Goal: Entertainment & Leisure: Browse casually

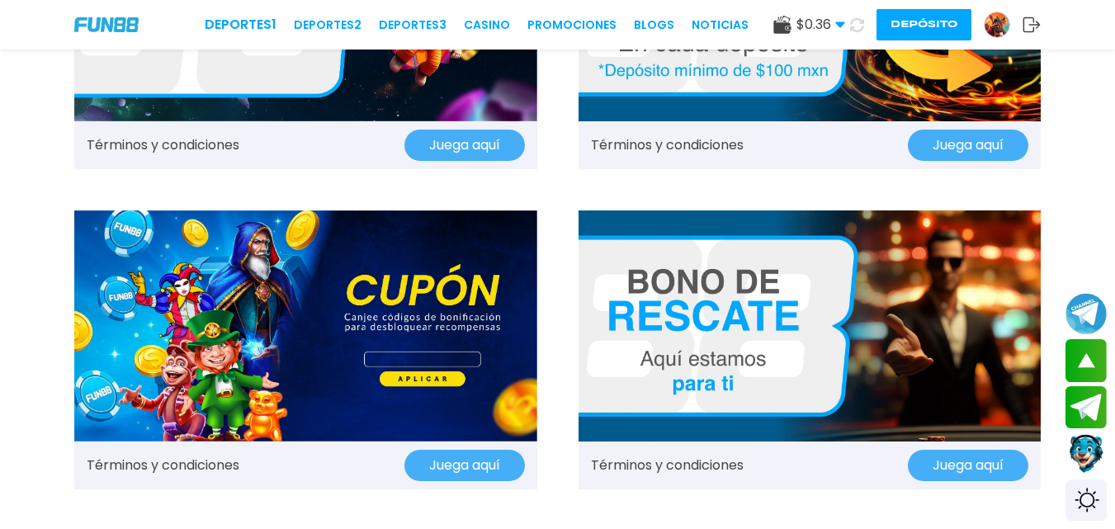
scroll to position [1162, 0]
click at [856, 23] on icon at bounding box center [857, 25] width 14 height 14
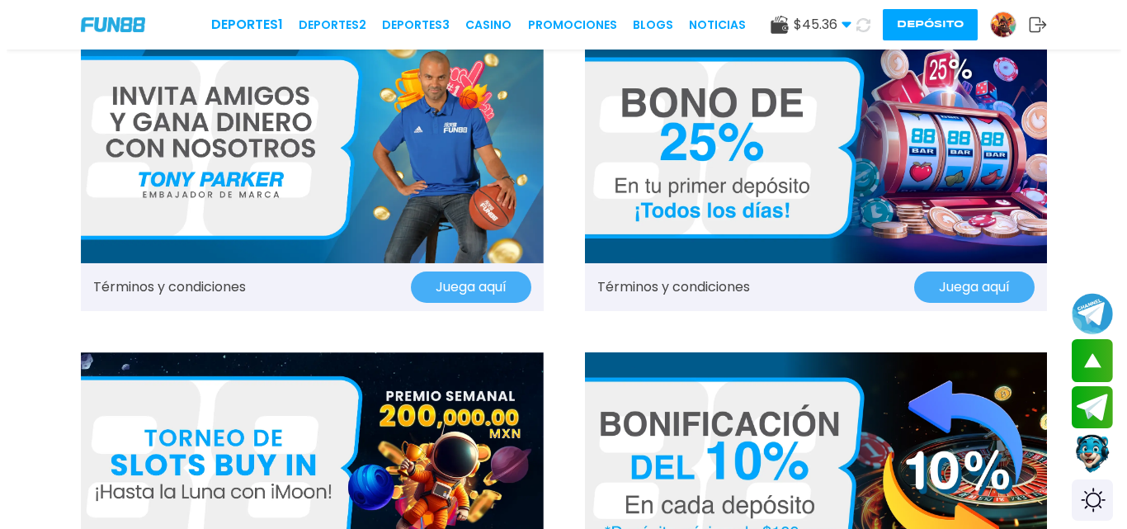
scroll to position [0, 0]
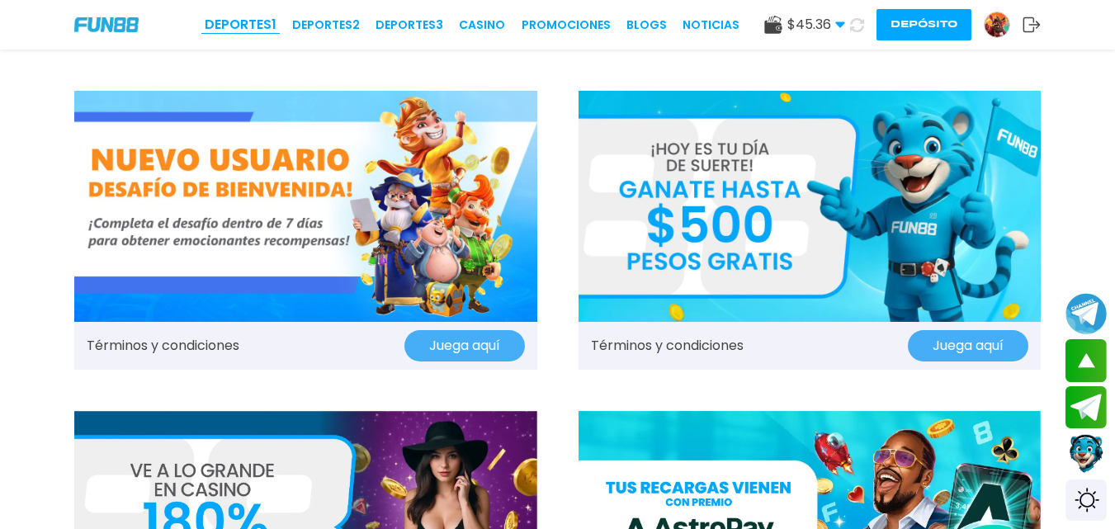
click at [251, 24] on link "Deportes 1" at bounding box center [241, 25] width 72 height 20
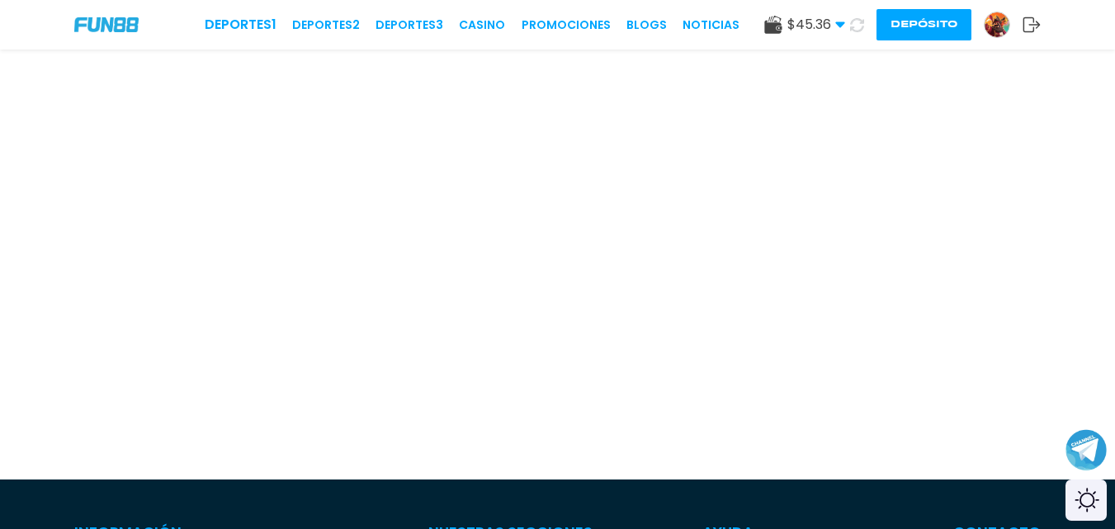
click at [837, 29] on icon at bounding box center [840, 25] width 10 height 10
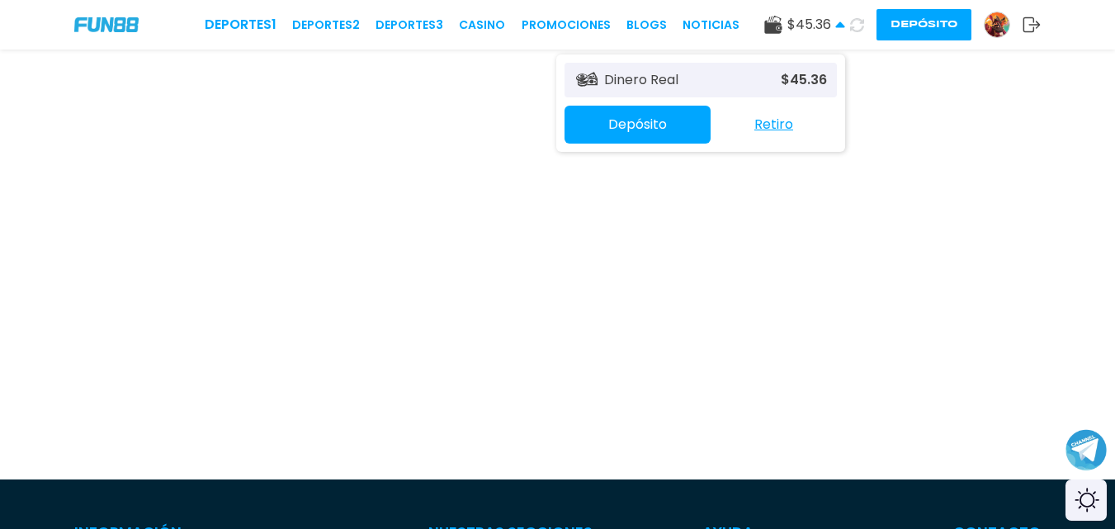
click at [709, 82] on div "Dinero Real $ 45.36" at bounding box center [700, 80] width 272 height 35
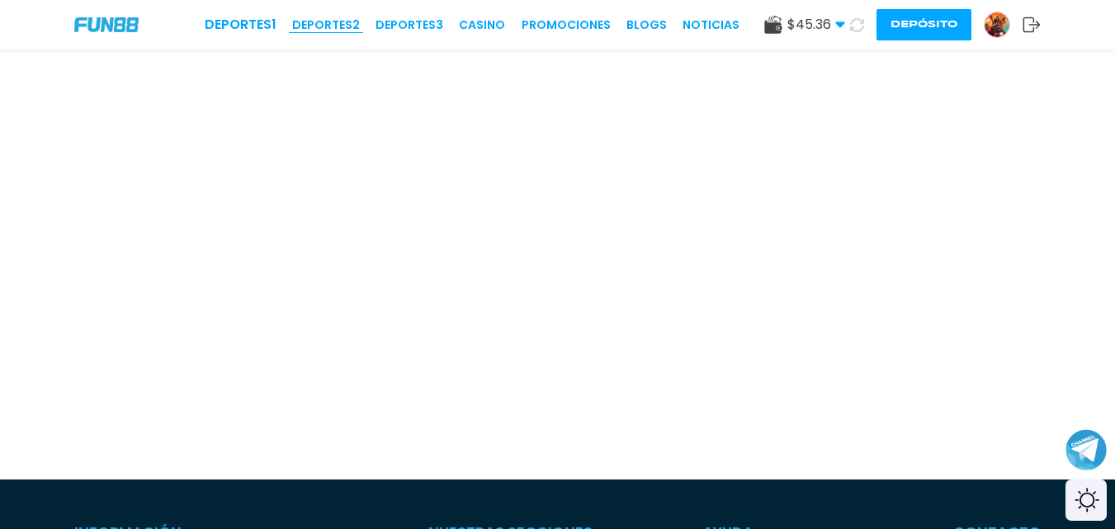
click at [317, 22] on link "Deportes 2" at bounding box center [326, 25] width 68 height 17
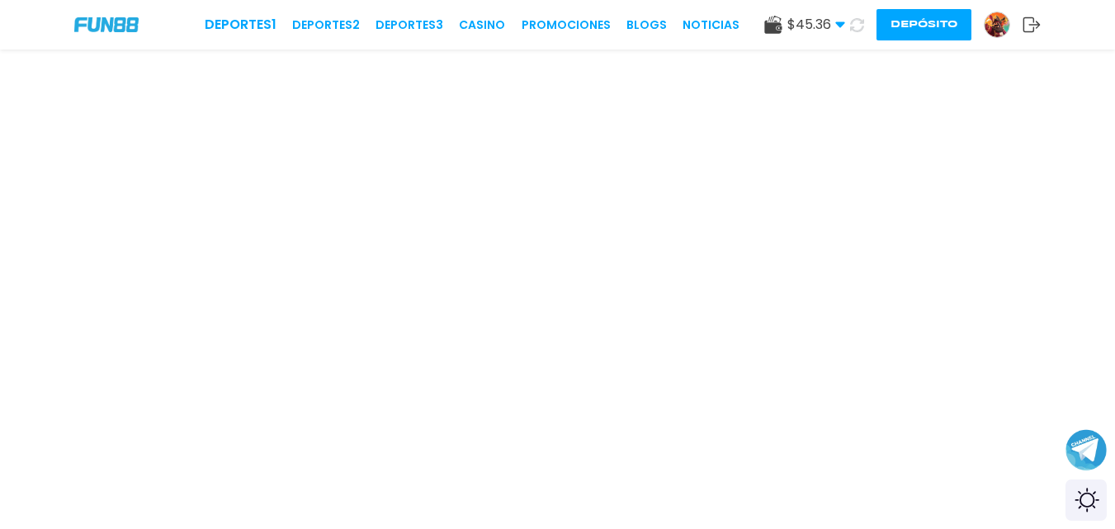
click at [120, 23] on img at bounding box center [106, 24] width 64 height 14
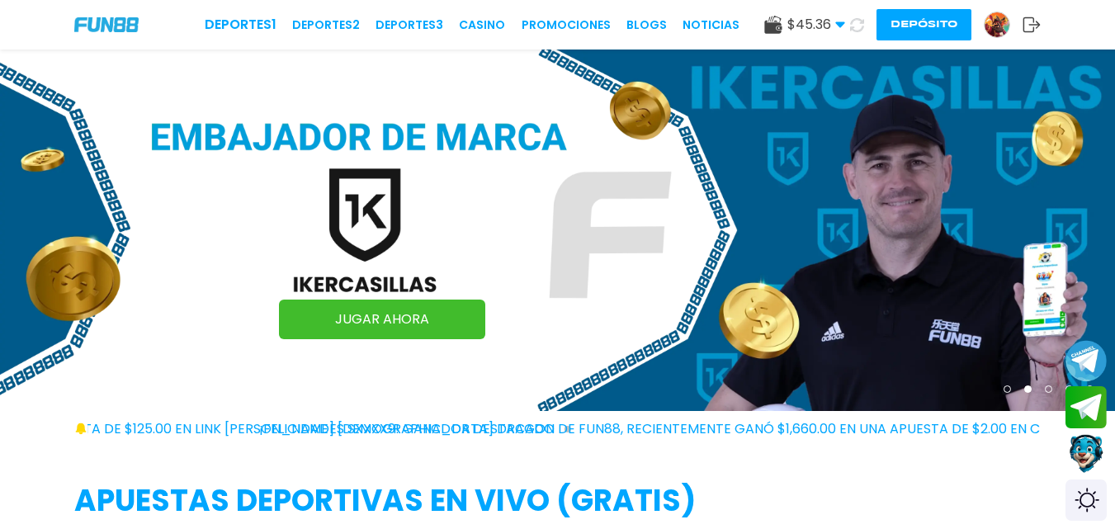
click at [854, 30] on use at bounding box center [856, 24] width 15 height 15
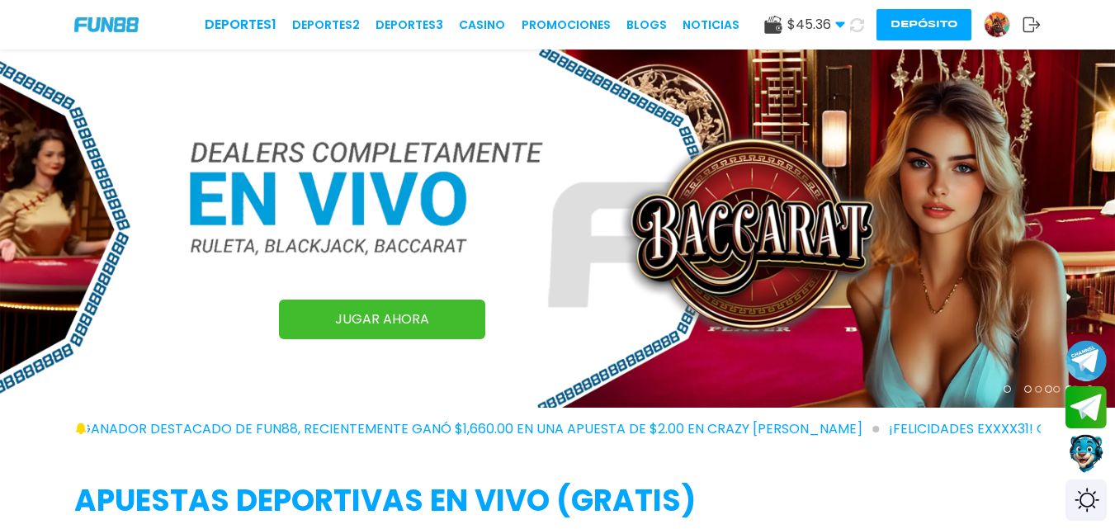
click at [854, 30] on use at bounding box center [856, 25] width 17 height 17
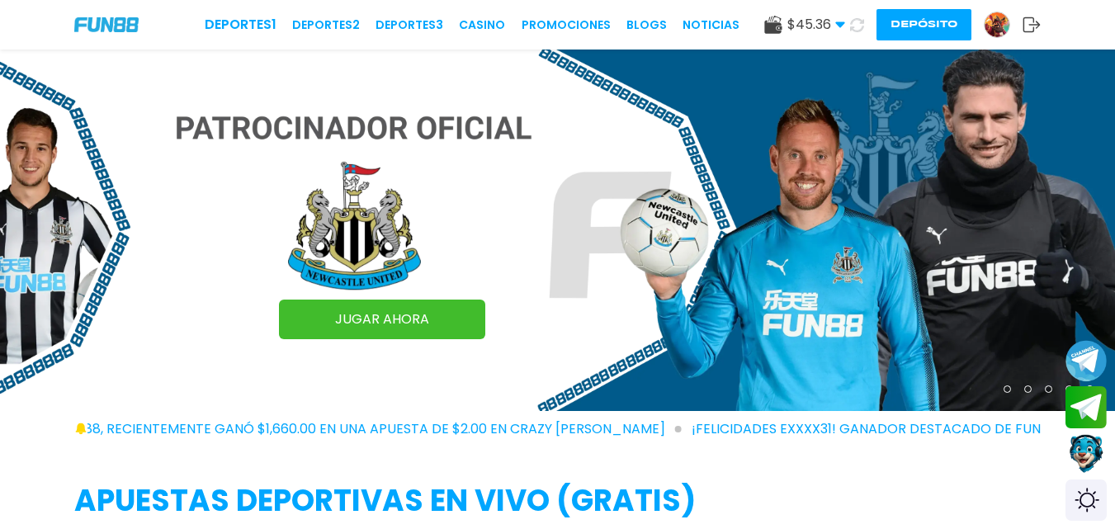
click at [994, 17] on img at bounding box center [996, 24] width 25 height 25
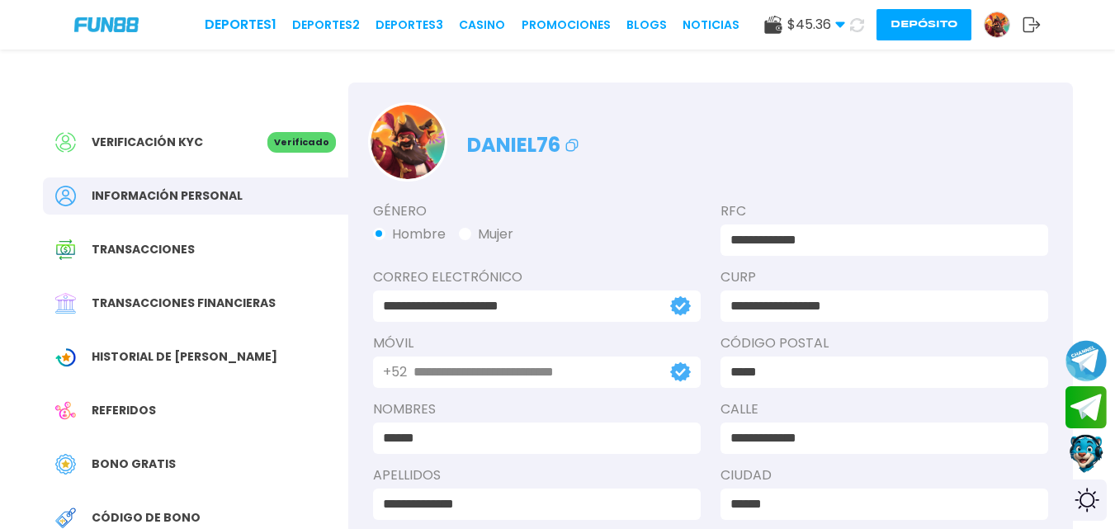
scroll to position [5, 0]
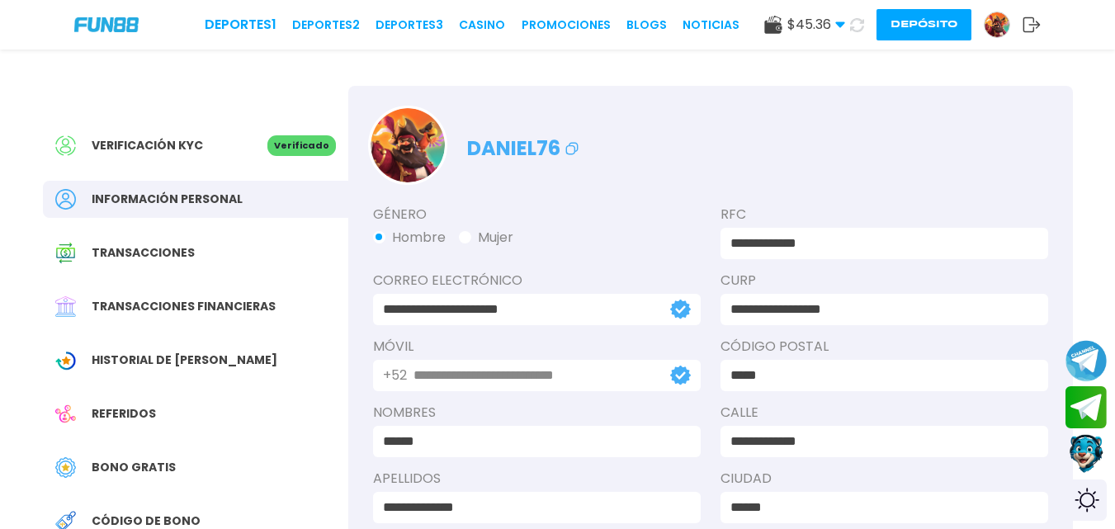
click at [181, 355] on span "Historial de [PERSON_NAME]" at bounding box center [185, 359] width 186 height 17
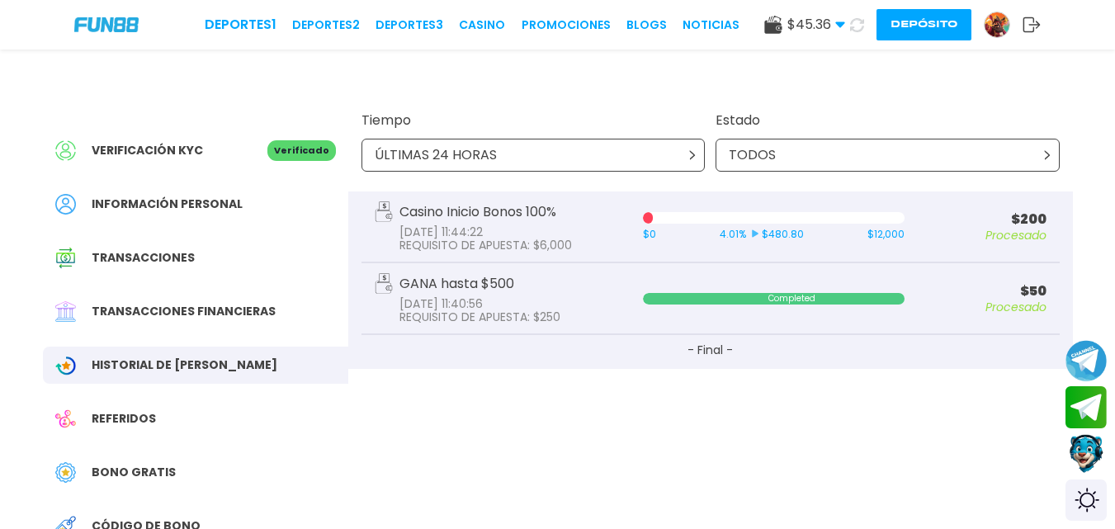
click at [124, 28] on img at bounding box center [106, 24] width 64 height 14
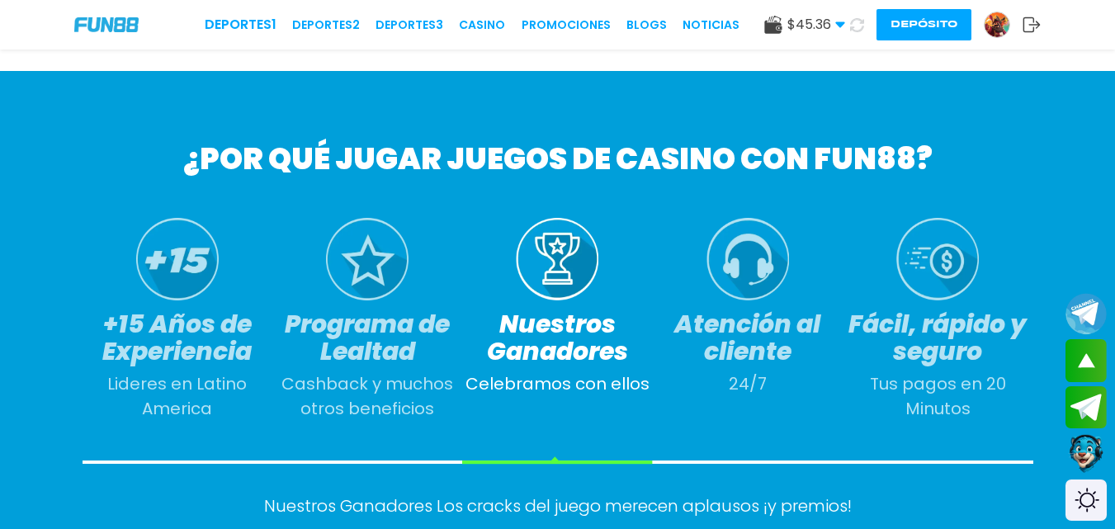
scroll to position [1392, 0]
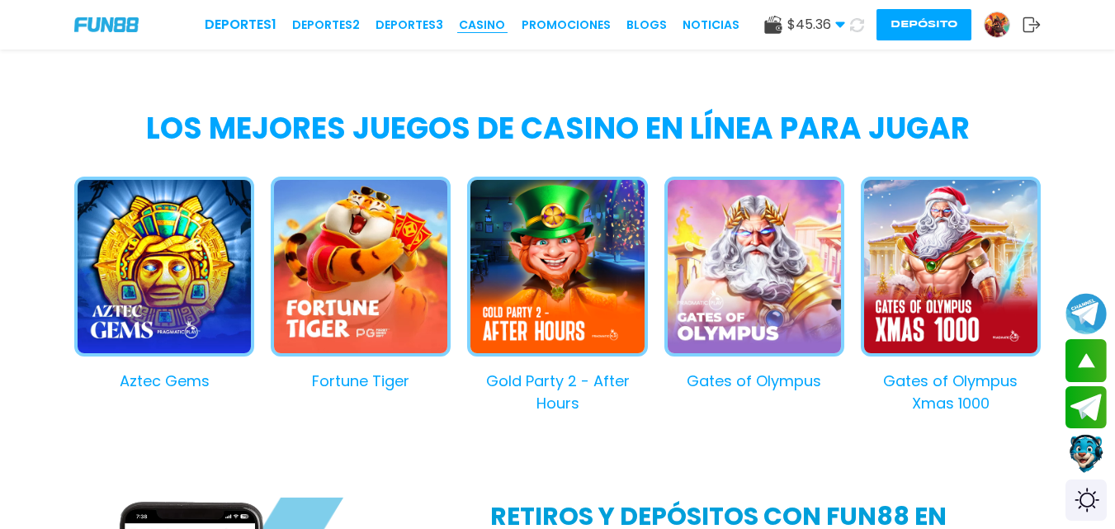
click at [495, 25] on link "CASINO" at bounding box center [482, 25] width 46 height 17
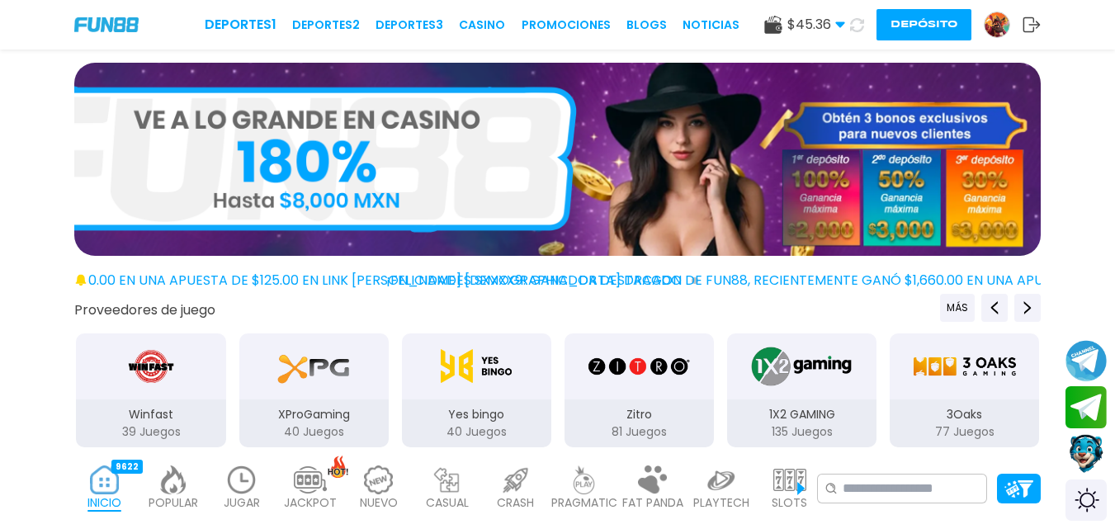
click at [856, 26] on icon at bounding box center [857, 25] width 14 height 14
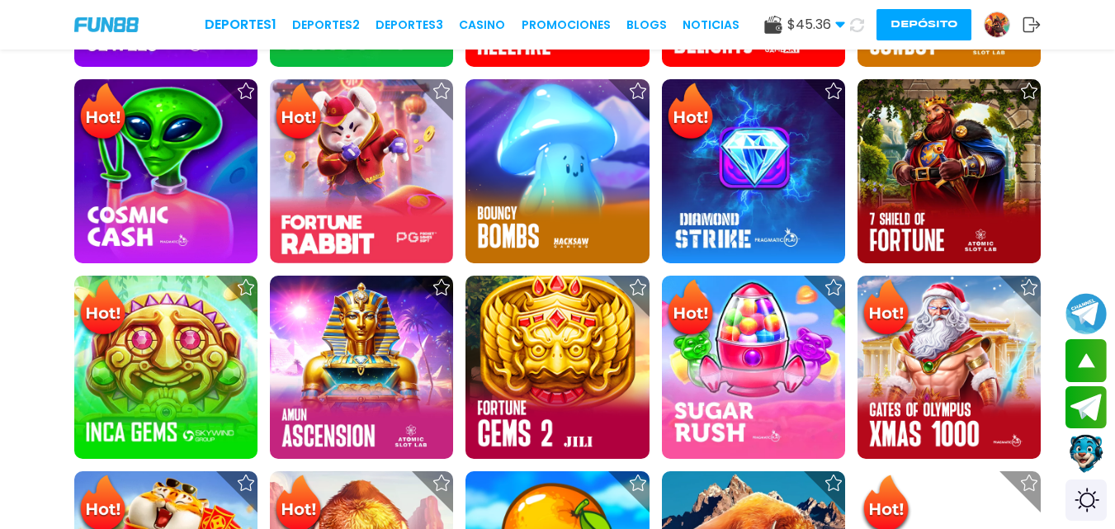
scroll to position [729, 0]
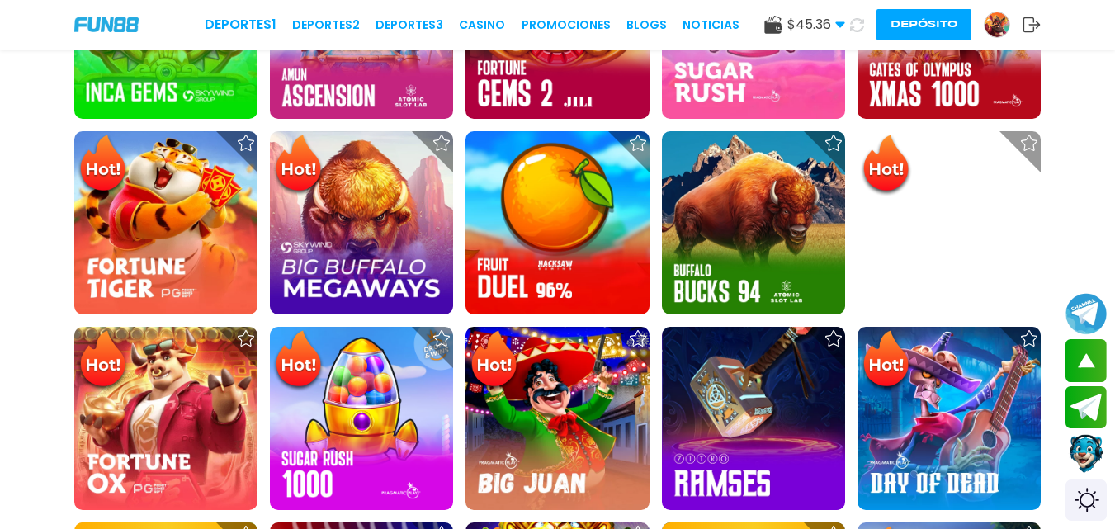
scroll to position [979, 0]
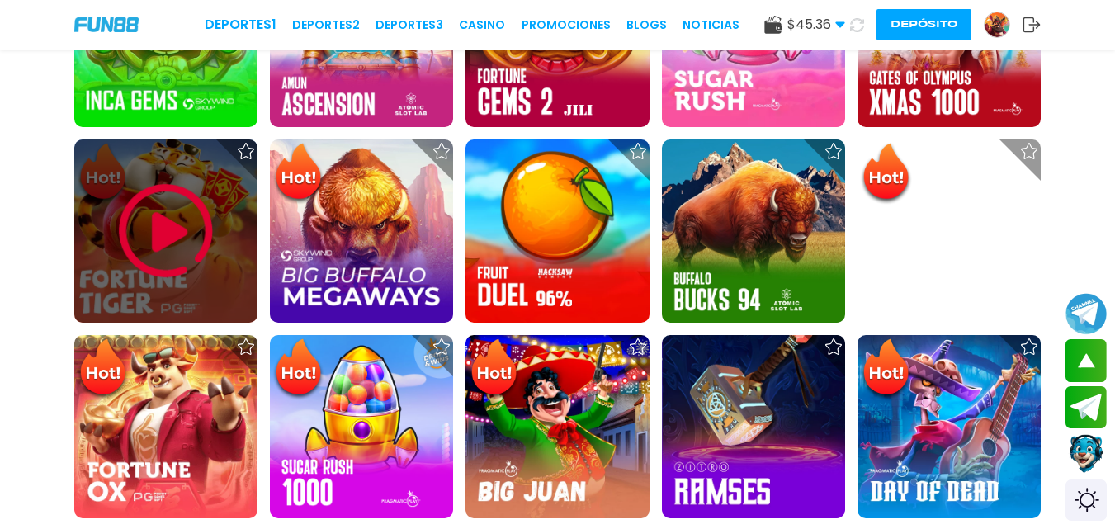
click at [196, 189] on img at bounding box center [165, 231] width 99 height 99
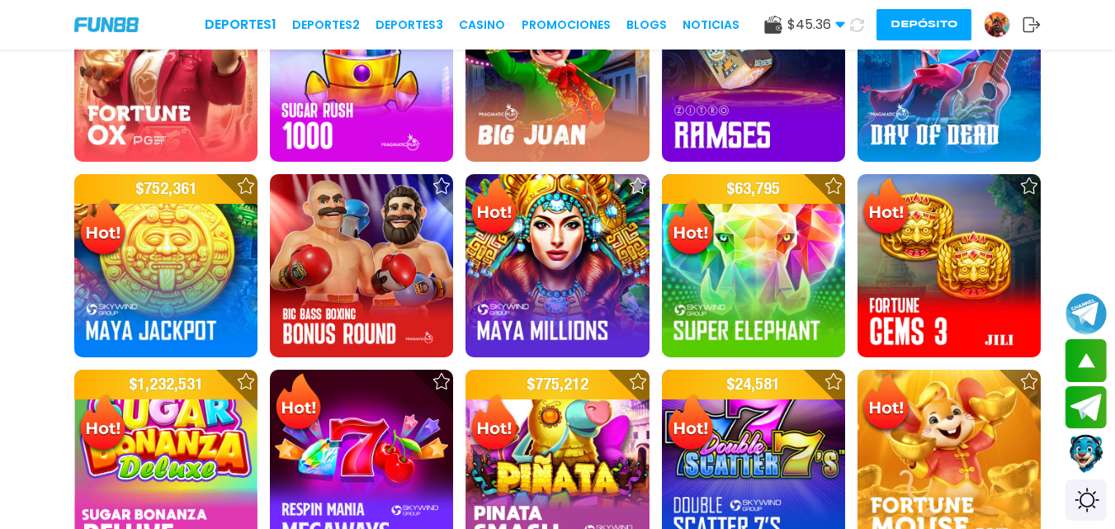
scroll to position [1384, 0]
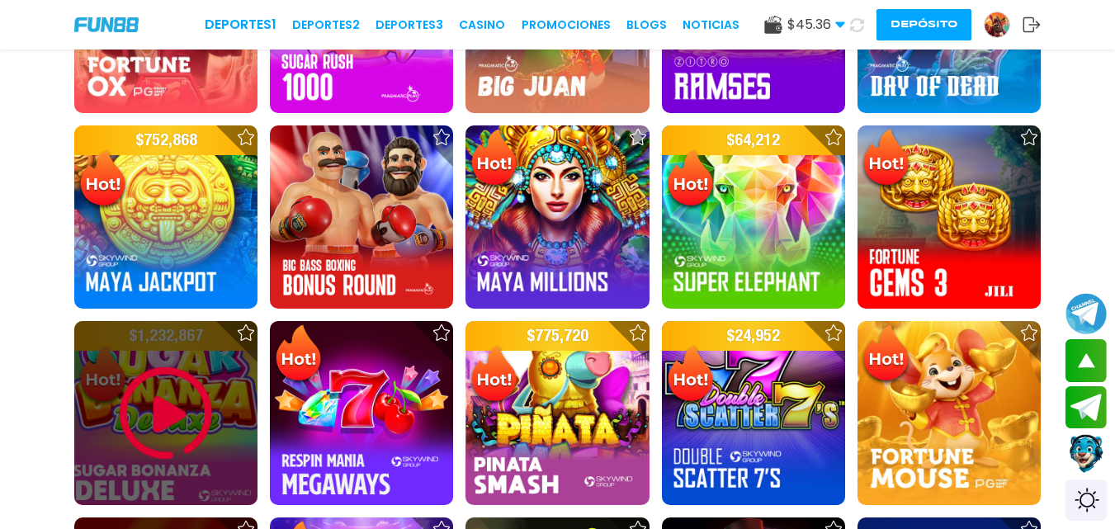
click at [180, 408] on img at bounding box center [165, 413] width 99 height 99
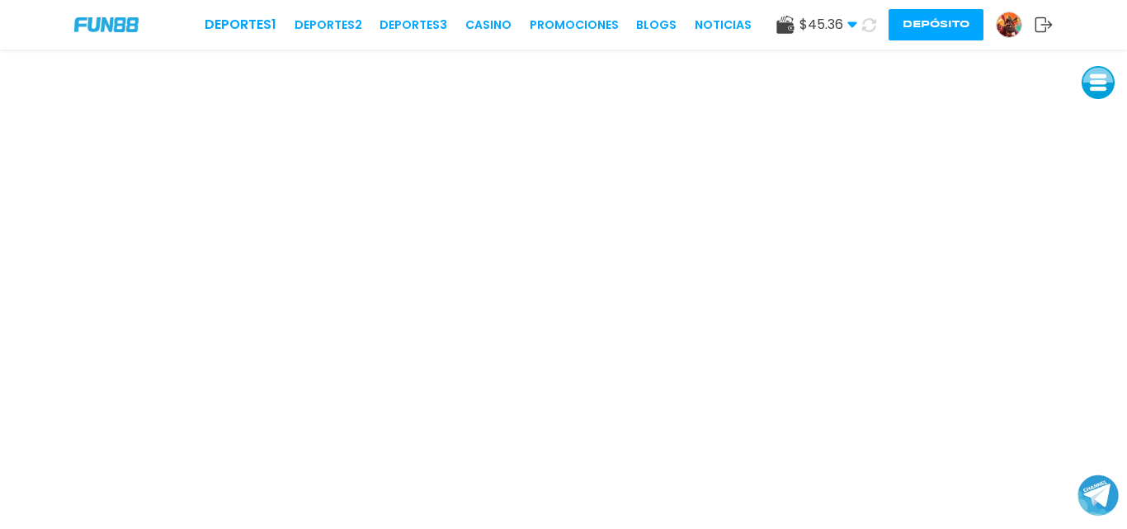
click at [1096, 93] on button at bounding box center [1098, 82] width 33 height 33
click at [1099, 91] on button at bounding box center [1098, 82] width 33 height 33
click at [1102, 88] on button at bounding box center [1098, 82] width 33 height 33
click at [1094, 79] on button at bounding box center [1098, 82] width 33 height 33
click at [96, 19] on img at bounding box center [106, 24] width 64 height 14
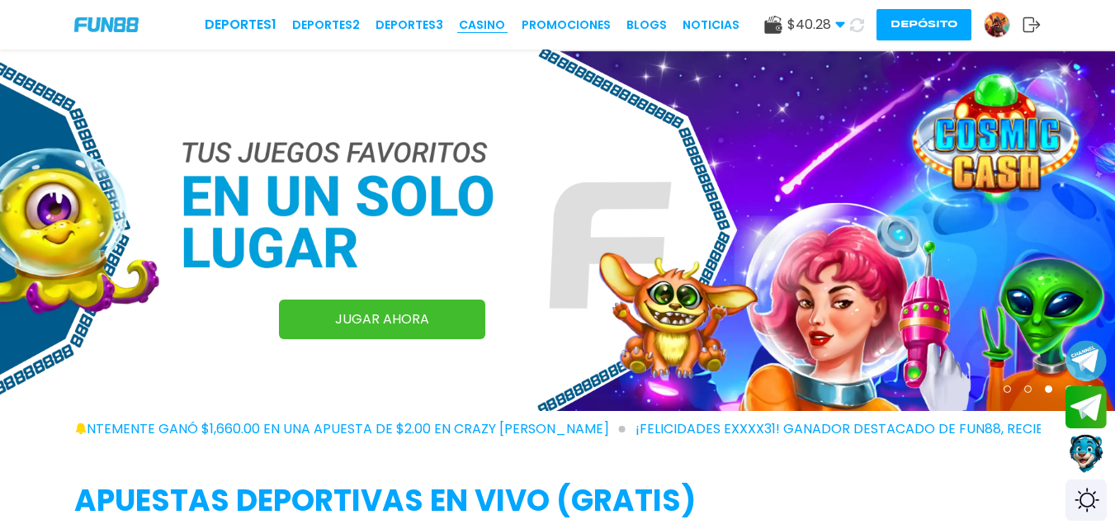
click at [502, 17] on link "CASINO" at bounding box center [482, 25] width 46 height 17
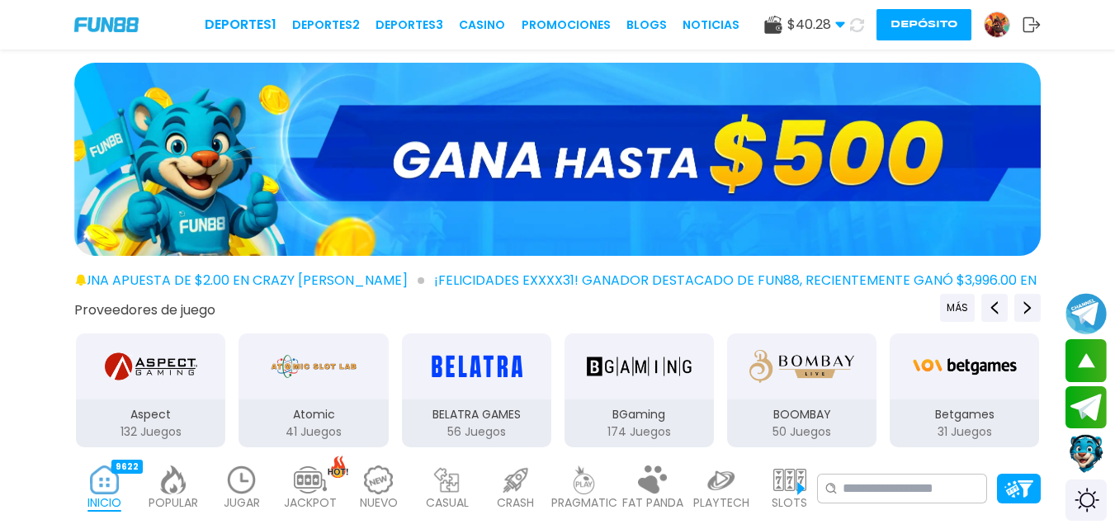
scroll to position [1304, 0]
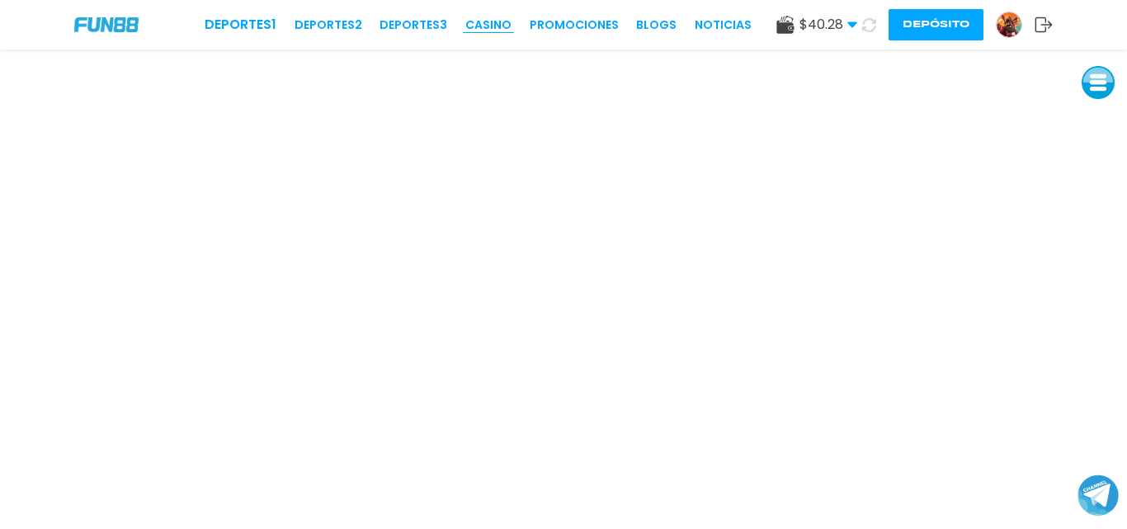
click at [495, 22] on link "CASINO" at bounding box center [488, 25] width 46 height 17
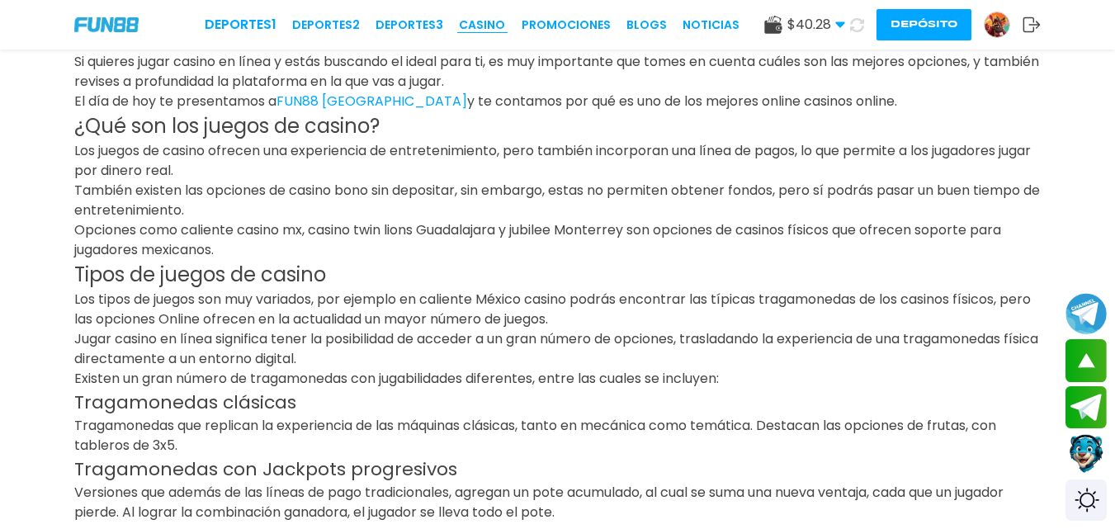
scroll to position [356, 0]
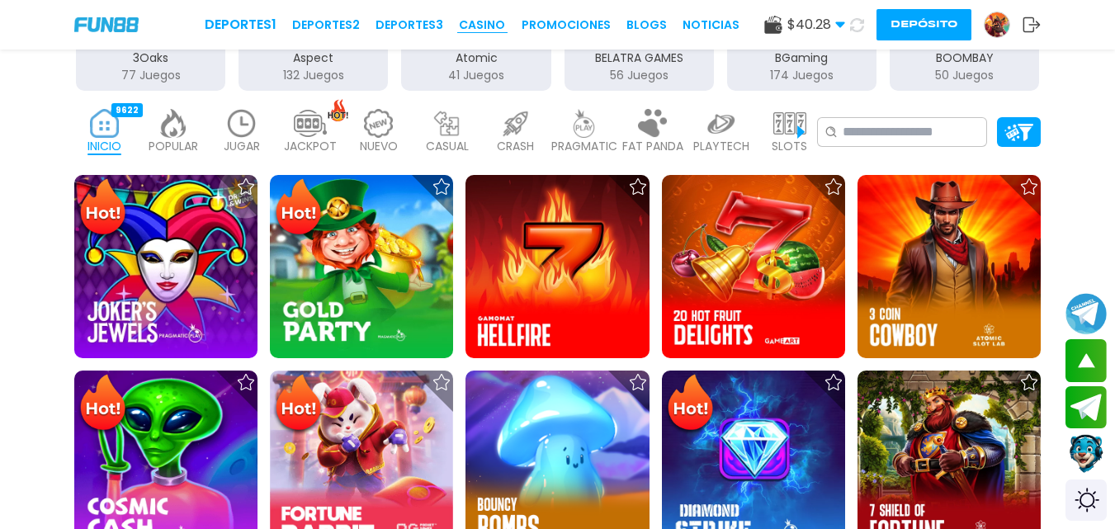
click at [465, 27] on link "CASINO" at bounding box center [482, 25] width 46 height 17
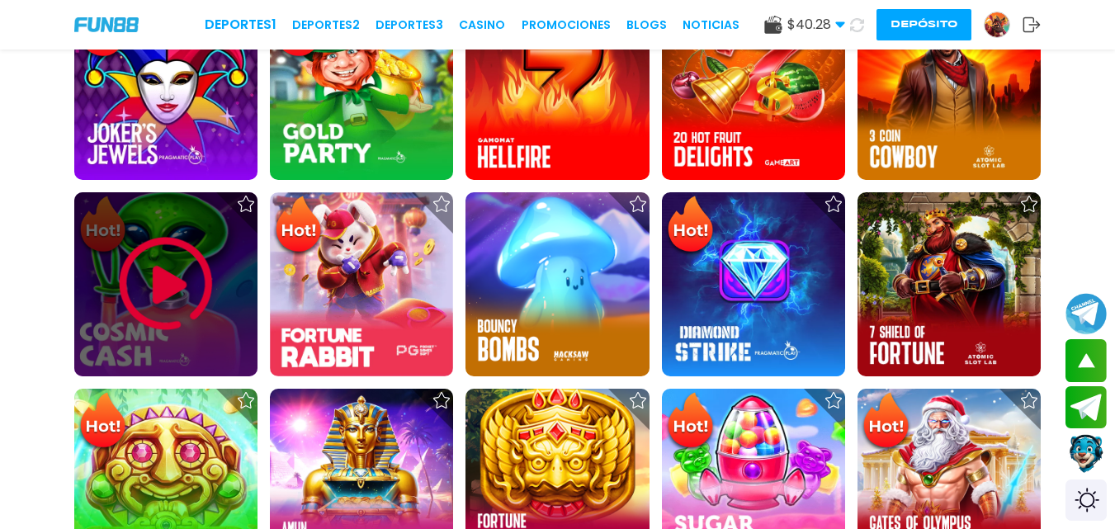
click at [153, 246] on img at bounding box center [165, 283] width 99 height 99
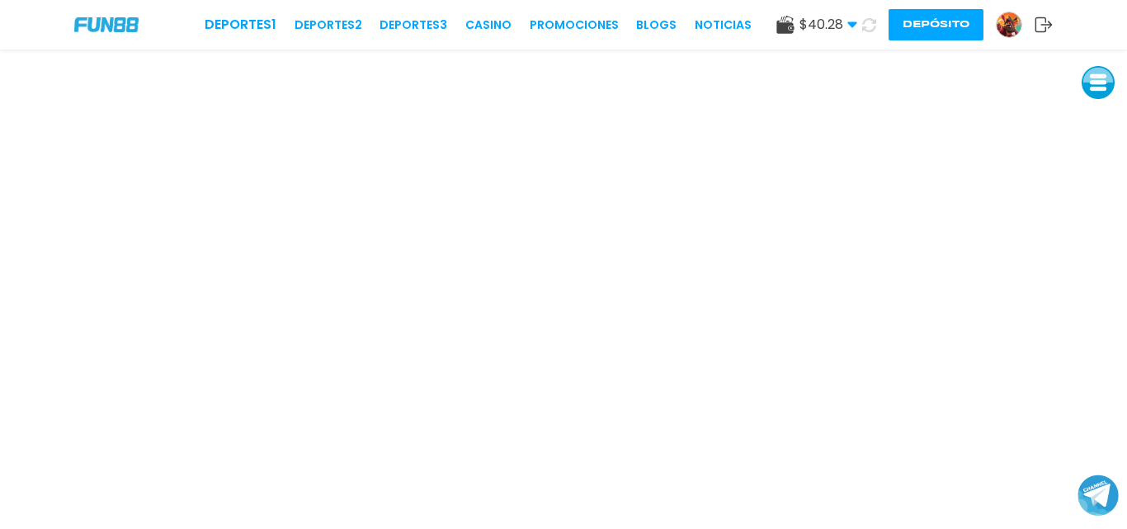
click at [98, 32] on div "Deportes 1 Deportes 2 Deportes 3 CASINO Promociones BLOGS NOTICIAS $ 40.28 Dine…" at bounding box center [563, 25] width 1127 height 50
click at [106, 26] on img at bounding box center [106, 24] width 64 height 14
